Goal: Find contact information: Find contact information

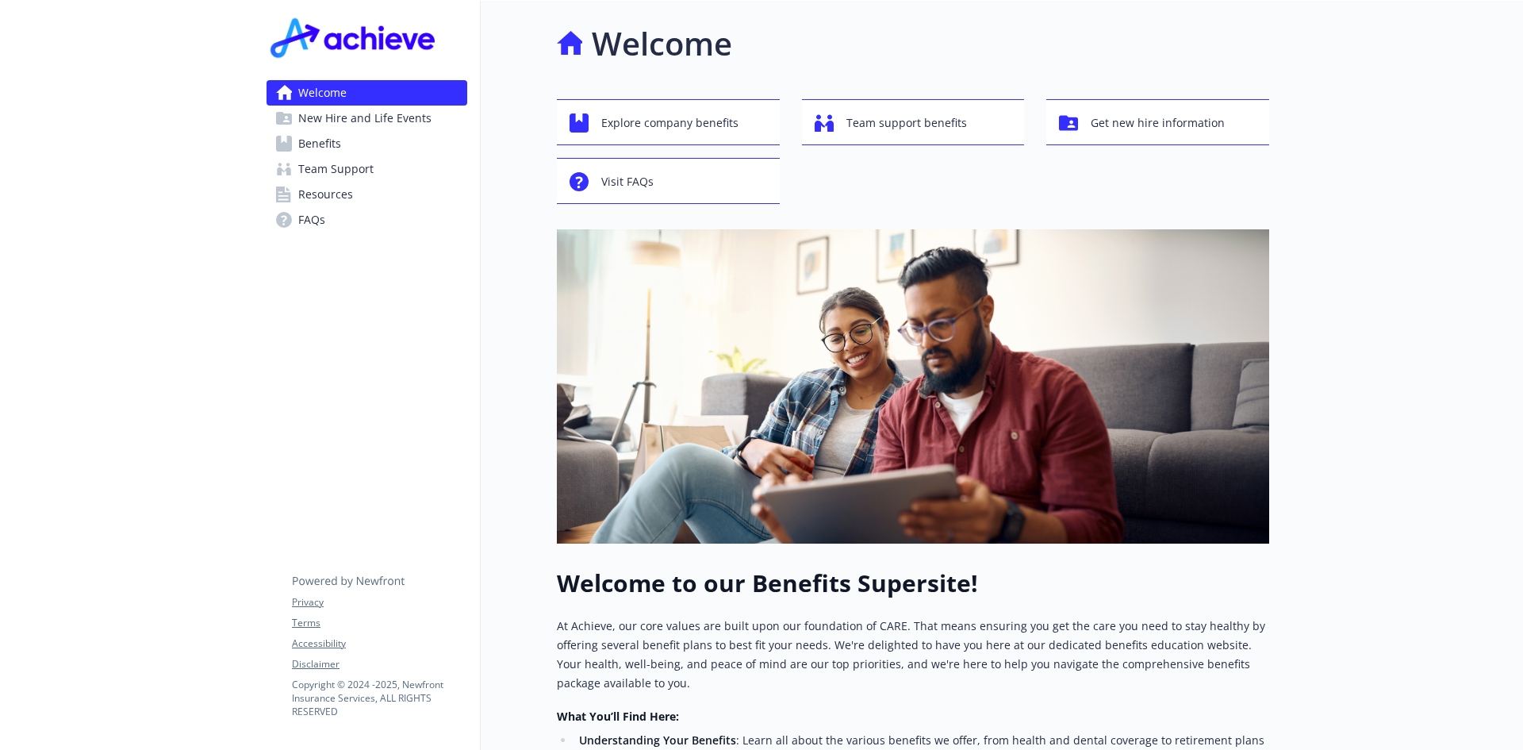
click at [336, 166] on span "Team Support" at bounding box center [335, 168] width 75 height 25
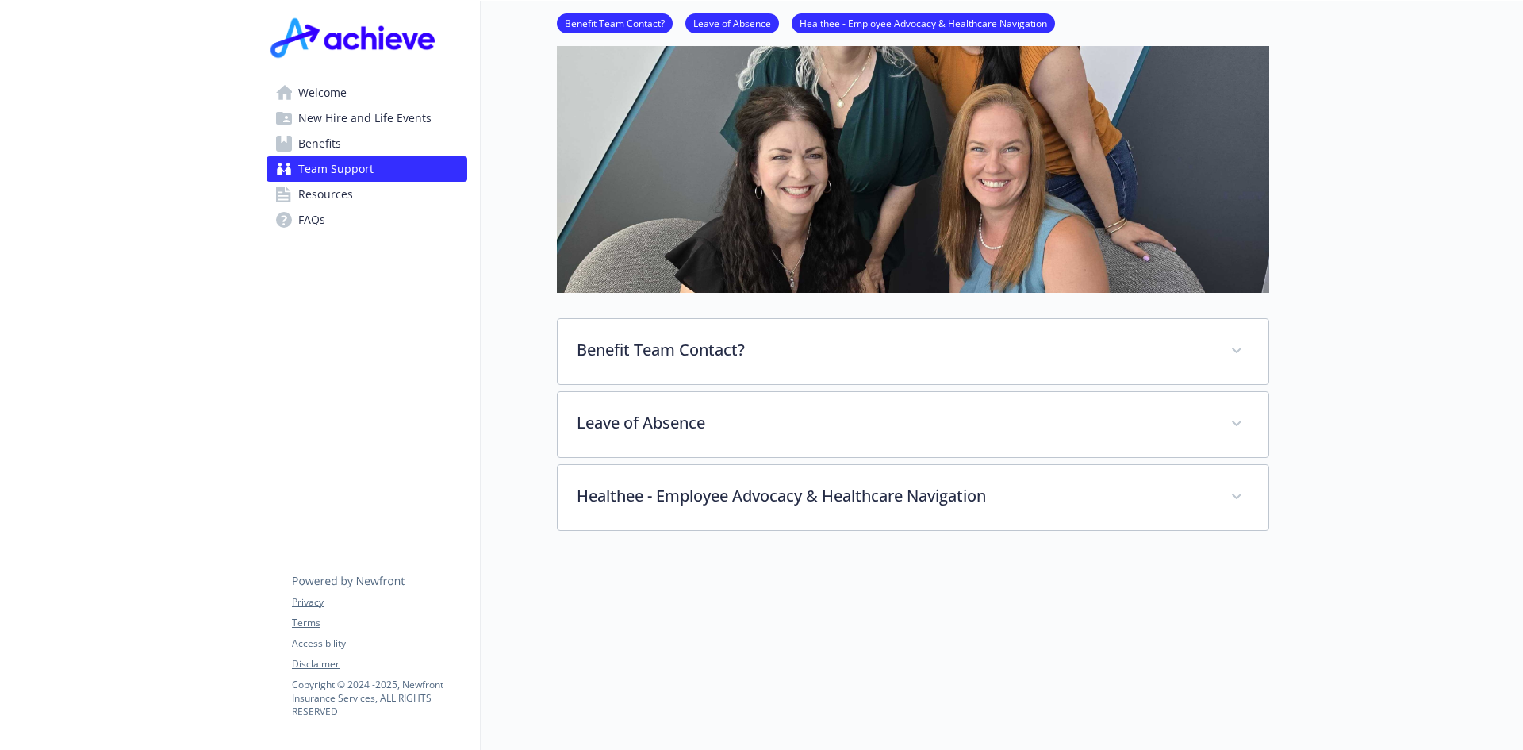
scroll to position [317, 0]
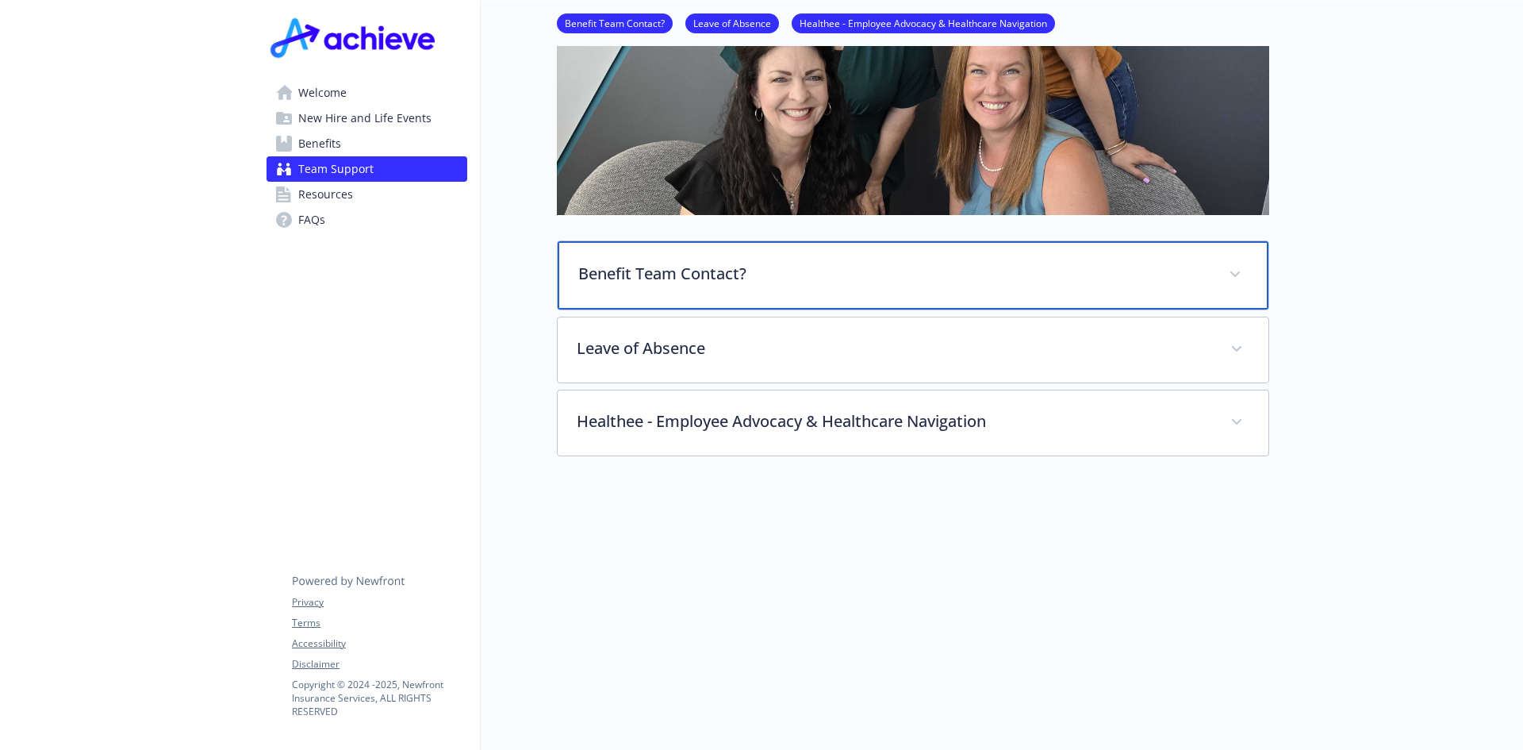
click at [1232, 277] on span at bounding box center [1234, 274] width 25 height 25
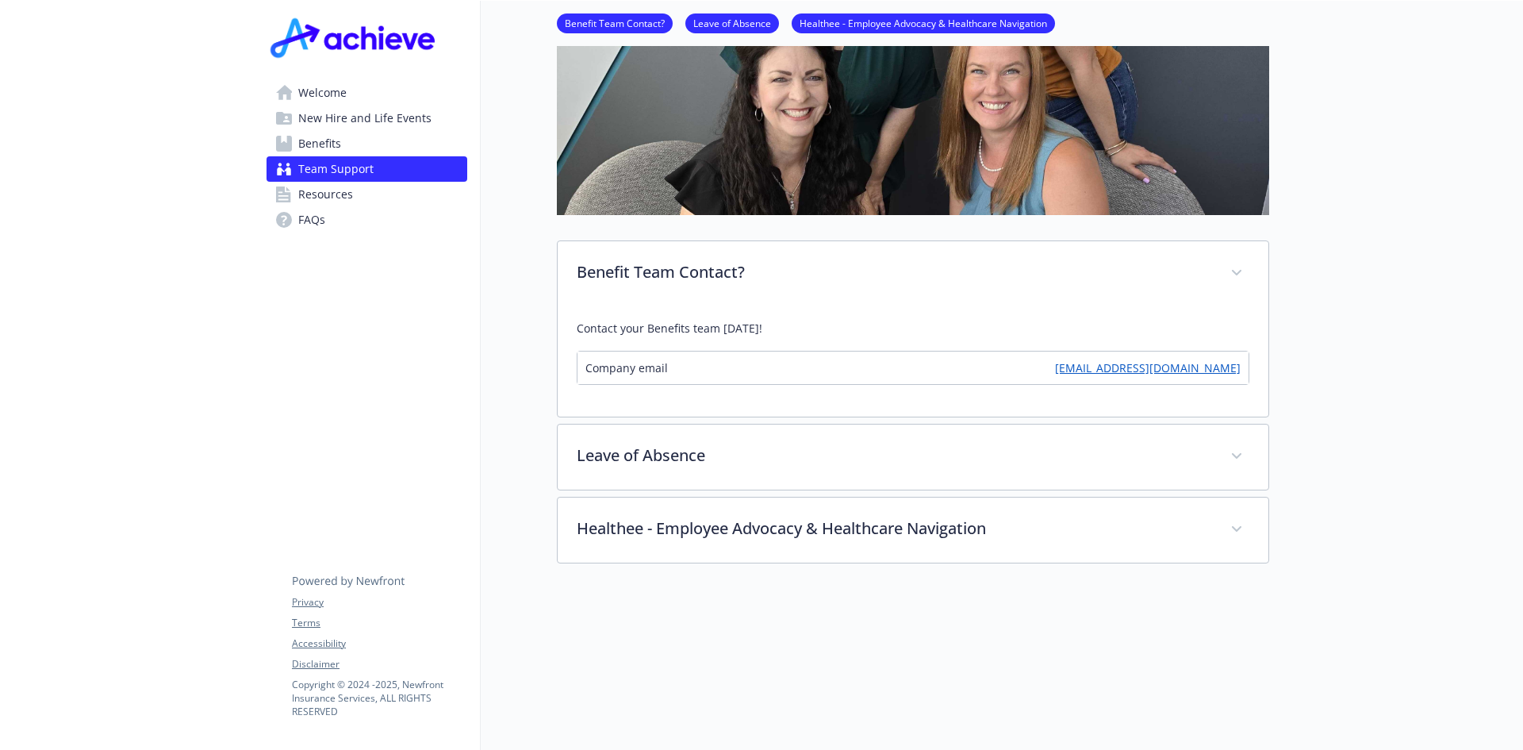
click at [639, 367] on span "Company email" at bounding box center [626, 367] width 82 height 17
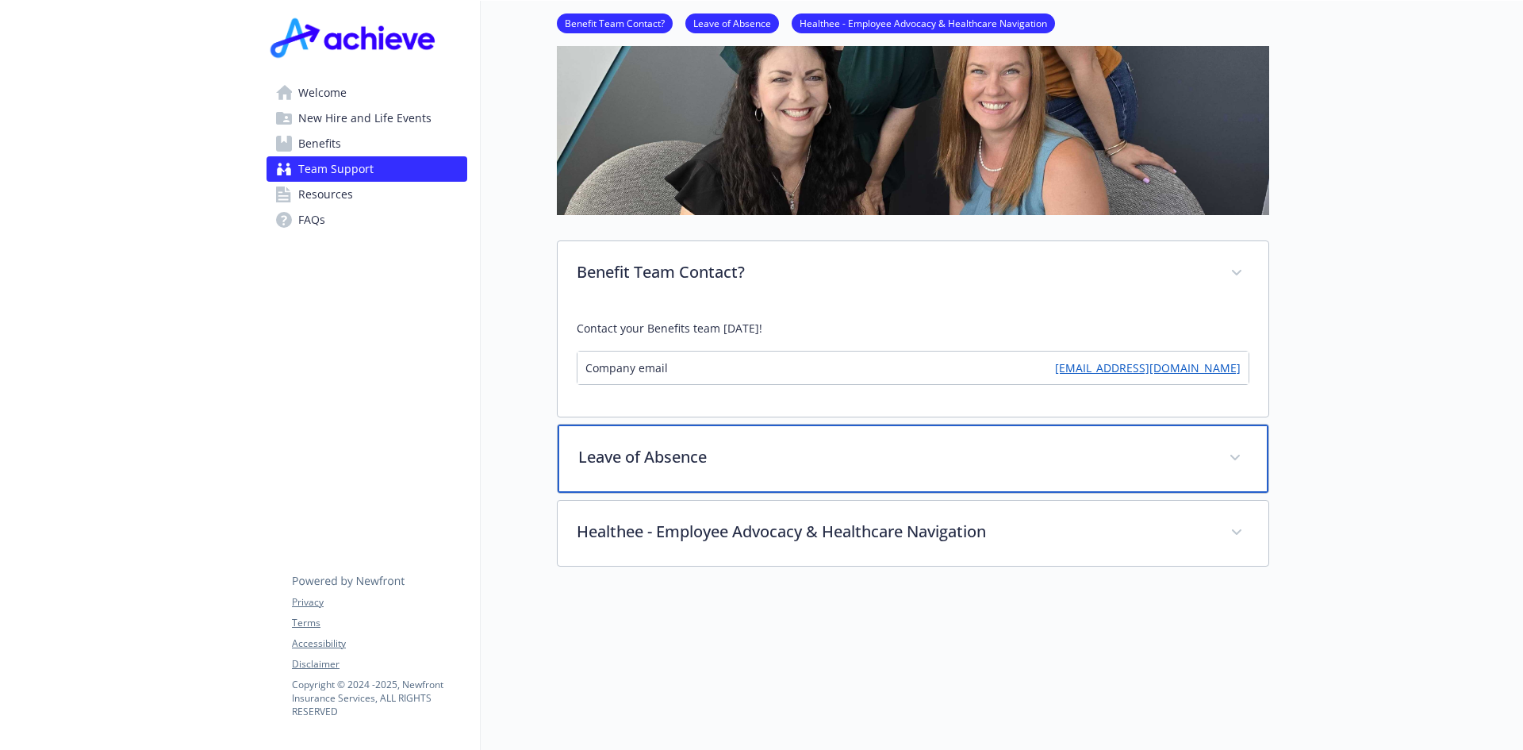
click at [681, 449] on p "Leave of Absence" at bounding box center [893, 457] width 631 height 24
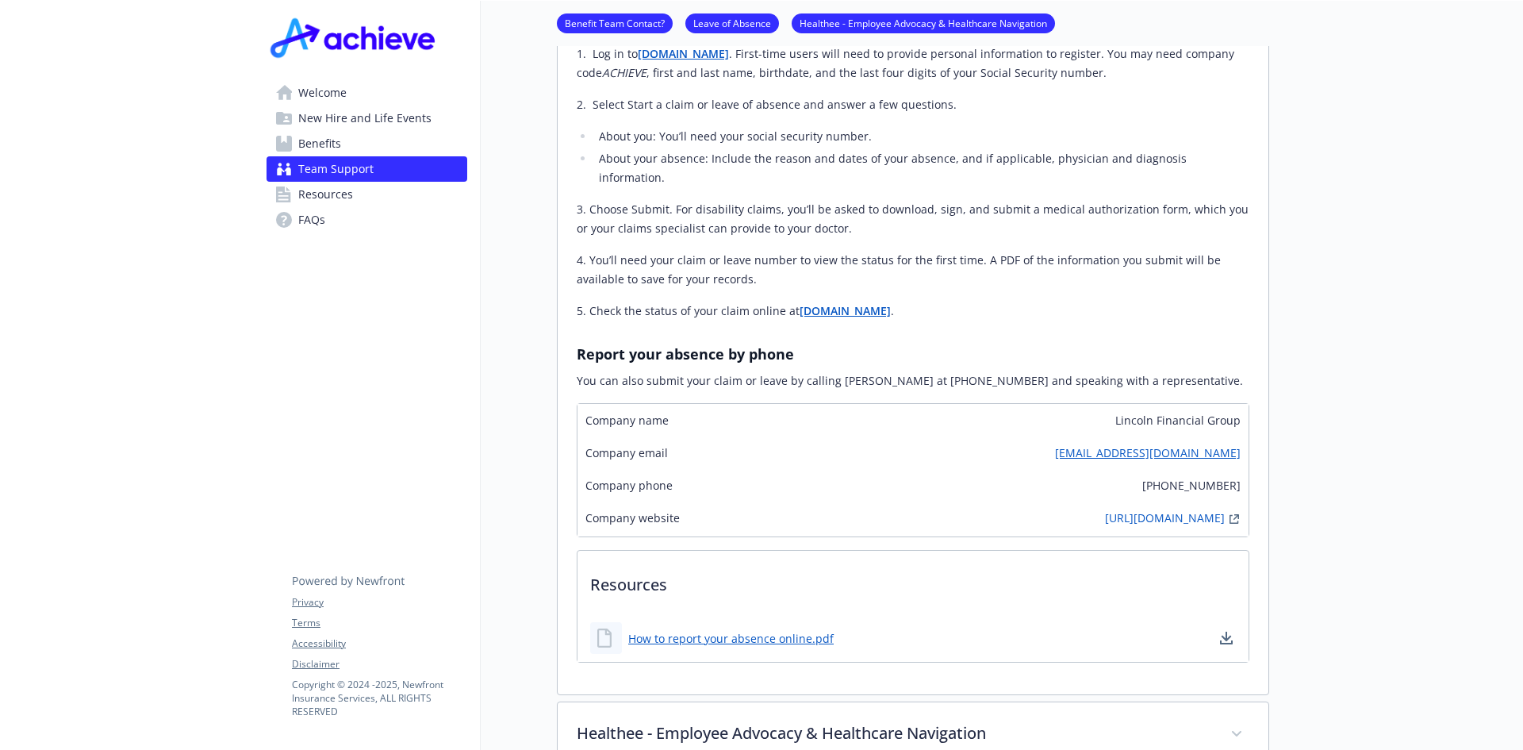
scroll to position [476, 0]
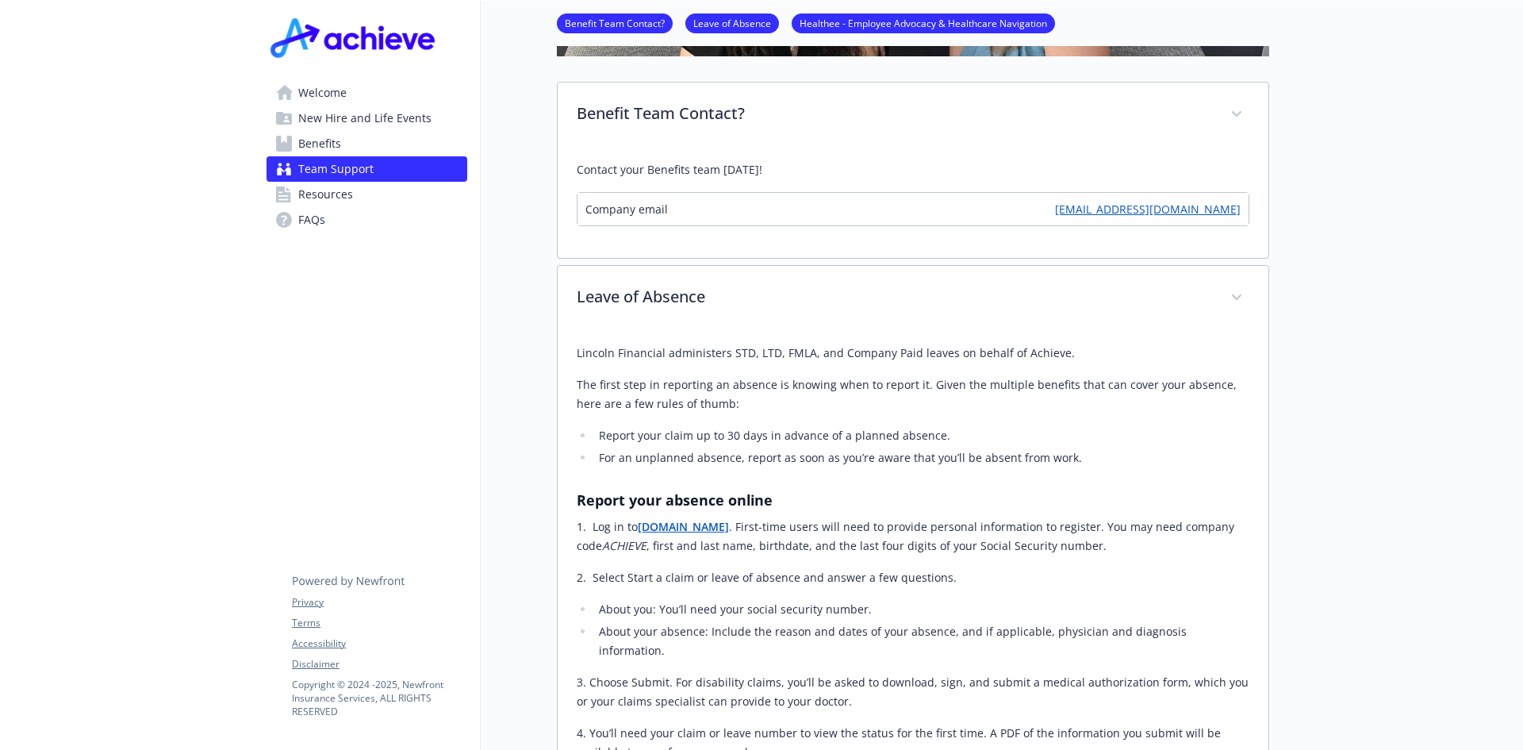
click at [1183, 206] on link "[EMAIL_ADDRESS][DOMAIN_NAME]" at bounding box center [1148, 209] width 186 height 17
